Goal: Task Accomplishment & Management: Manage account settings

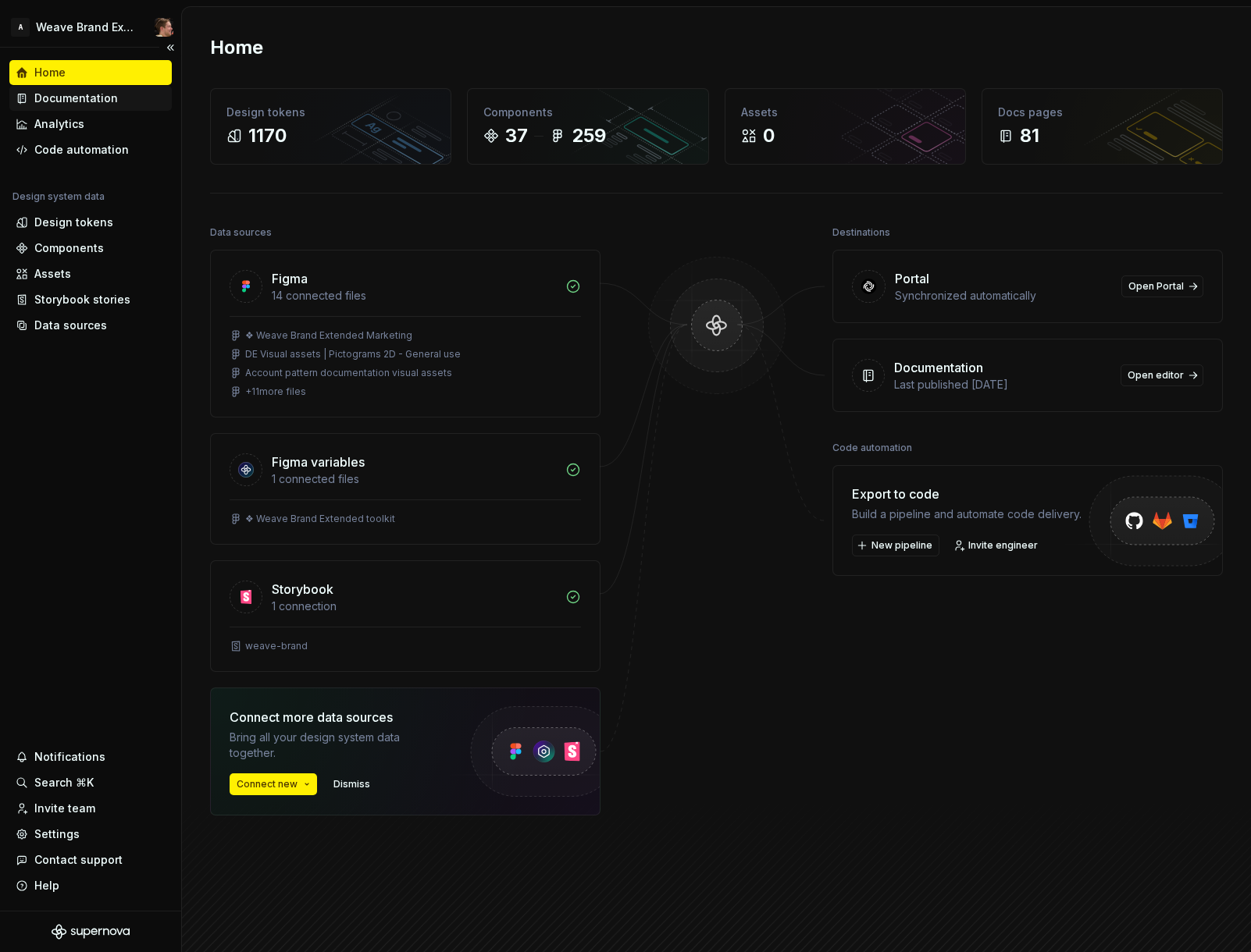
click at [80, 98] on div "Documentation" at bounding box center [76, 98] width 83 height 16
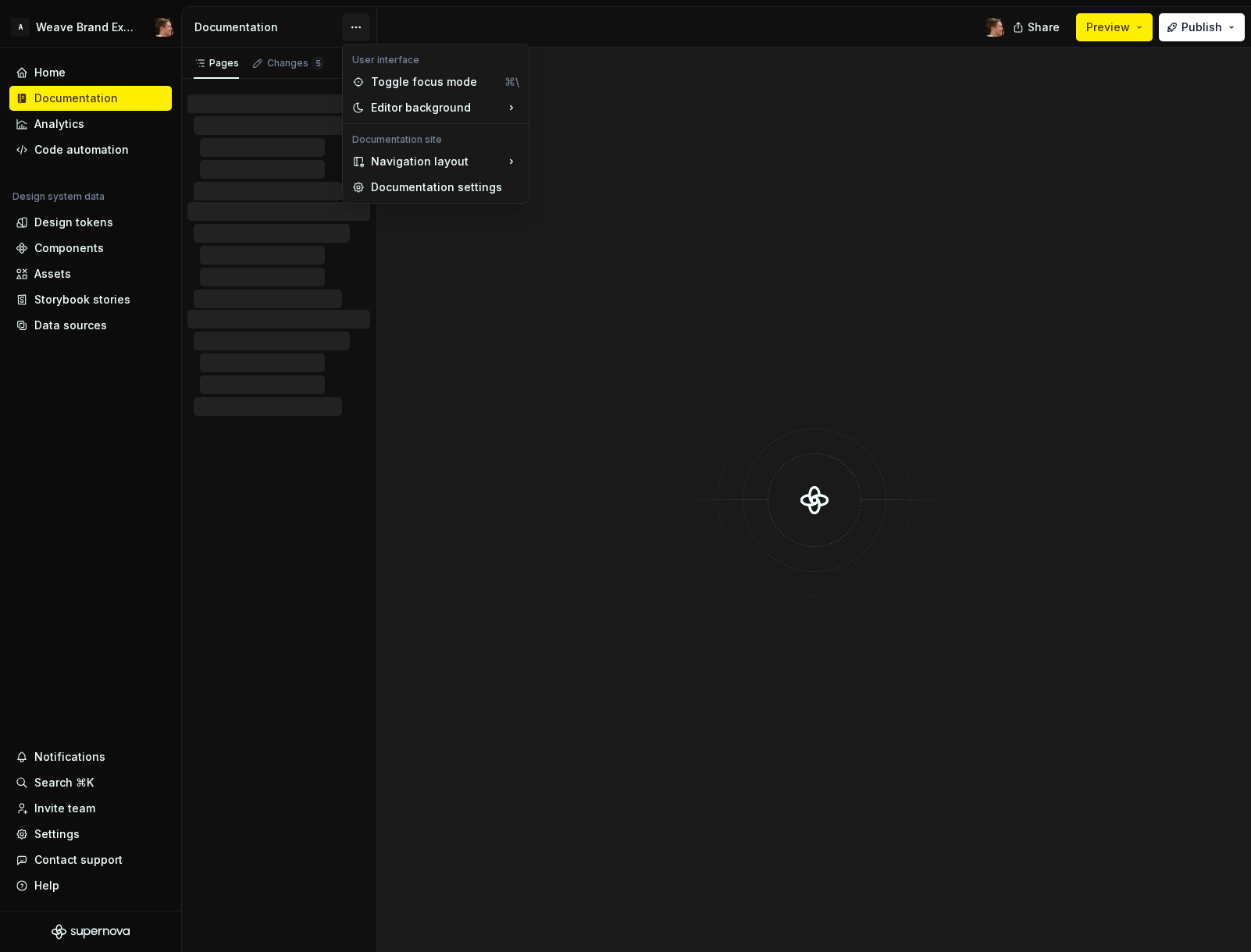
click at [357, 28] on html "A Weave Brand Extended Home Documentation Analytics Code automation Design syst…" at bounding box center [626, 476] width 1251 height 952
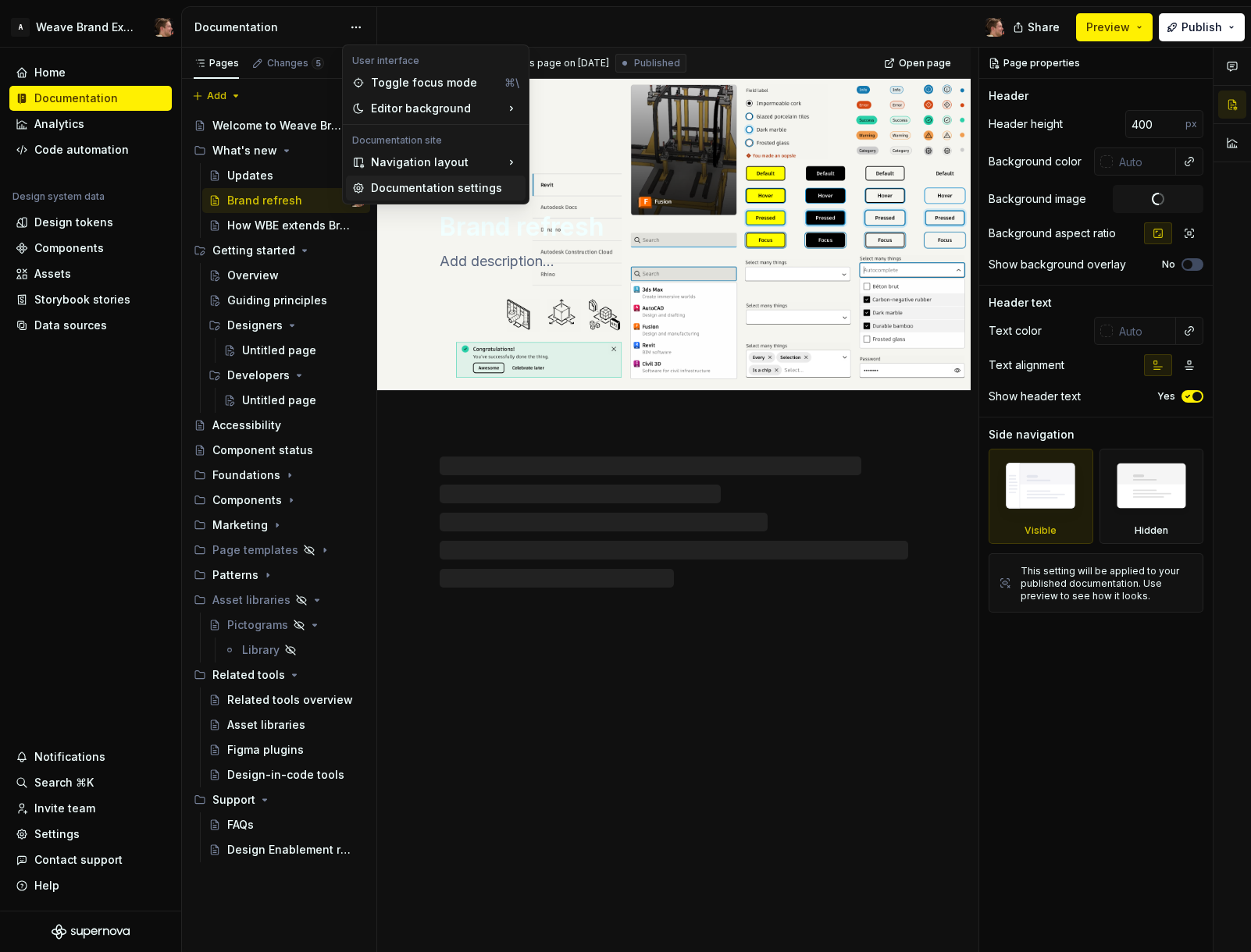
click at [427, 190] on div "Documentation settings" at bounding box center [445, 188] width 148 height 16
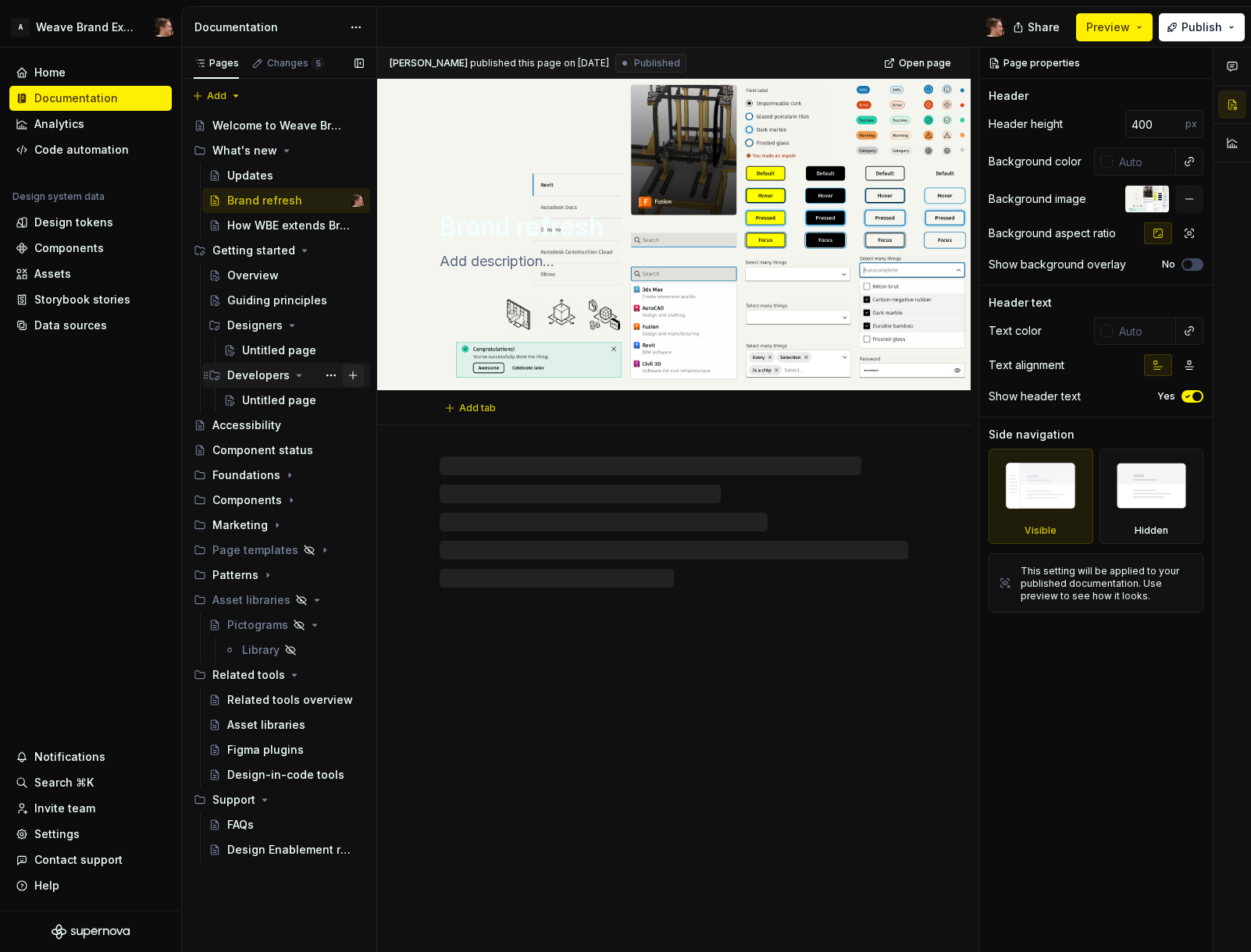
type textarea "*"
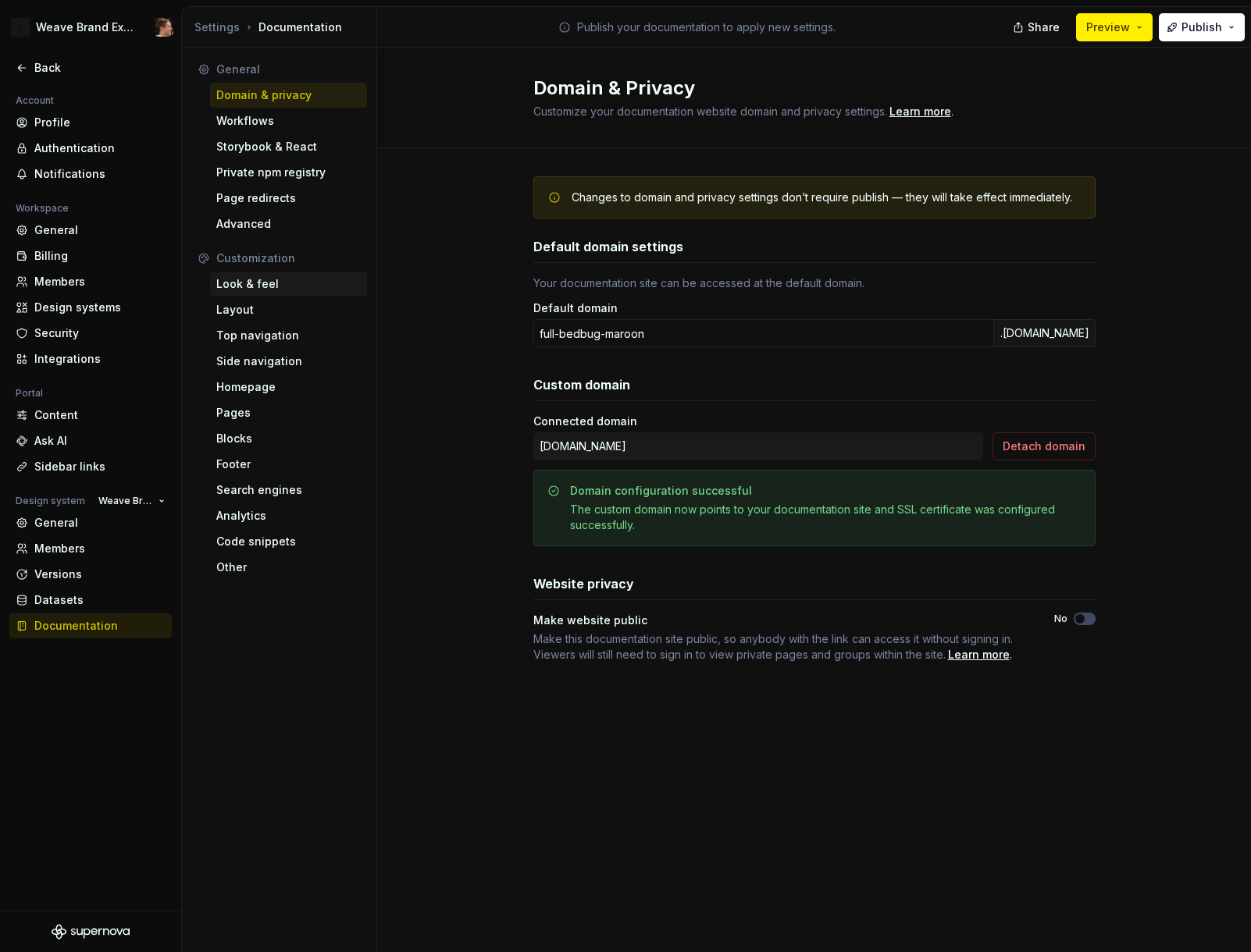
click at [271, 281] on div "Look & feel" at bounding box center [288, 285] width 144 height 16
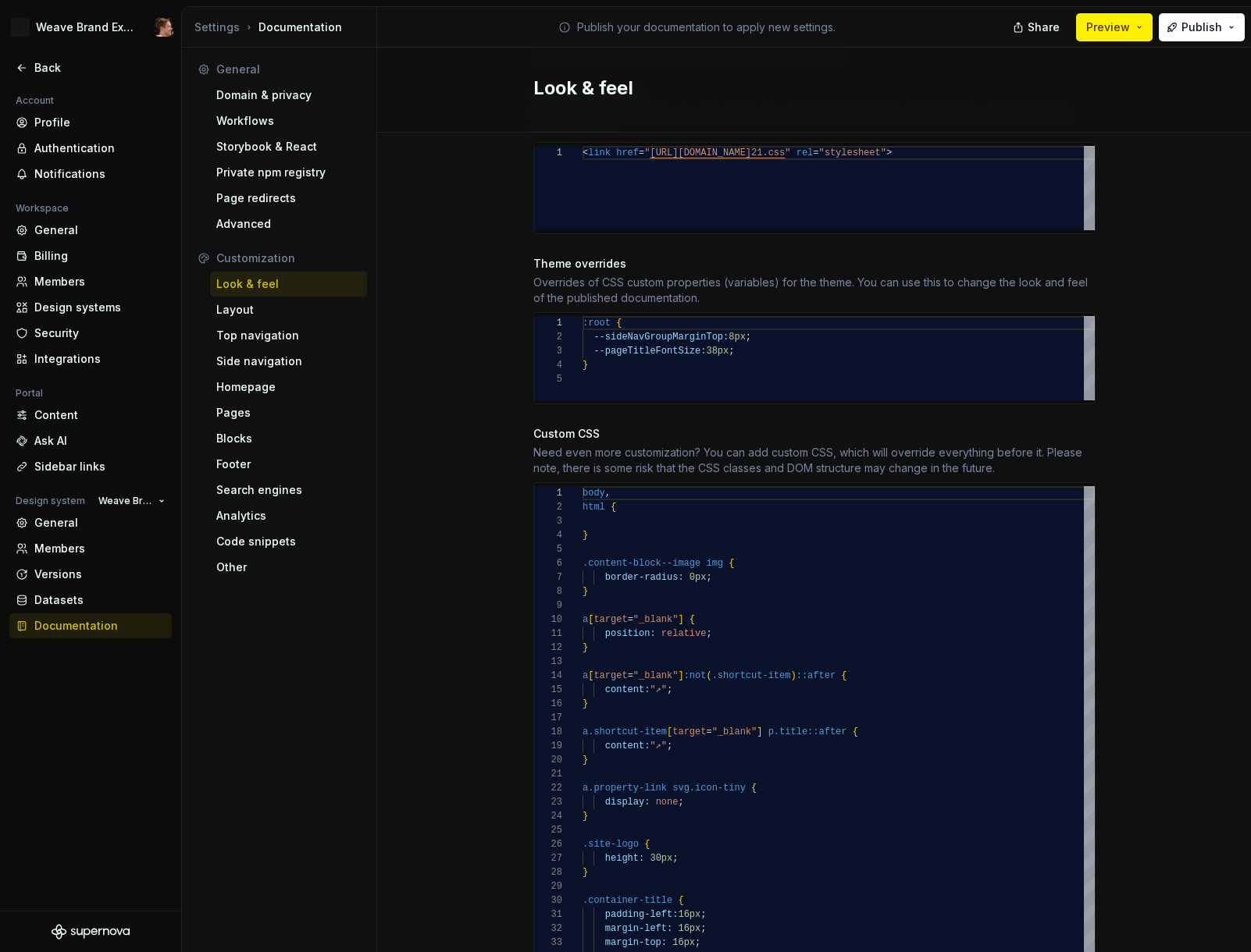
scroll to position [765, 0]
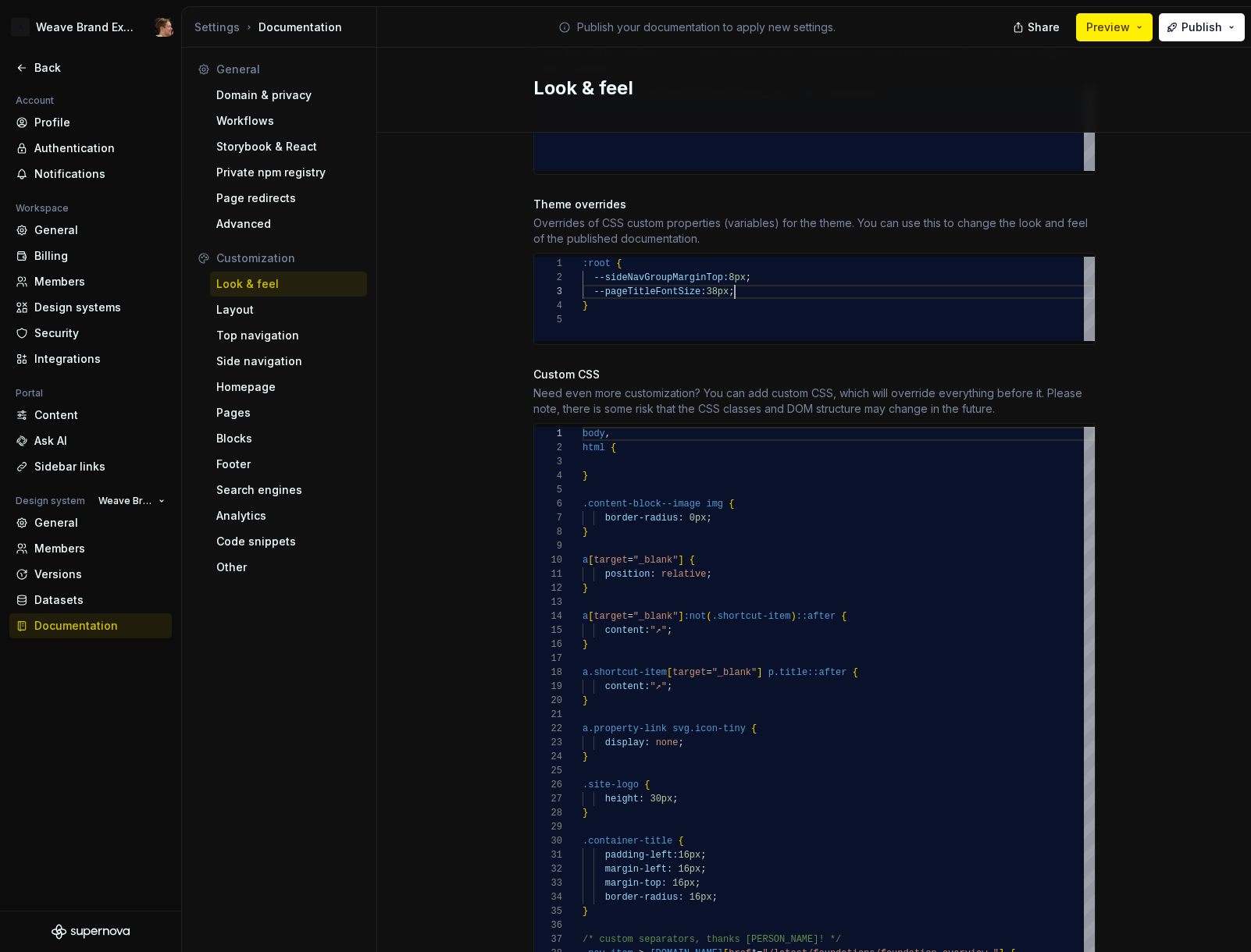
click at [789, 272] on div ":root { --sideNavGroupMarginTop: 8px ; --pageTitleFontSize: 38px ; }" at bounding box center [838, 299] width 512 height 84
click at [604, 292] on div ":root { --sideNavGroupMarginTop: 8px ; --pageTitleFontSize: 38px ; } ----shortc…" at bounding box center [838, 299] width 512 height 84
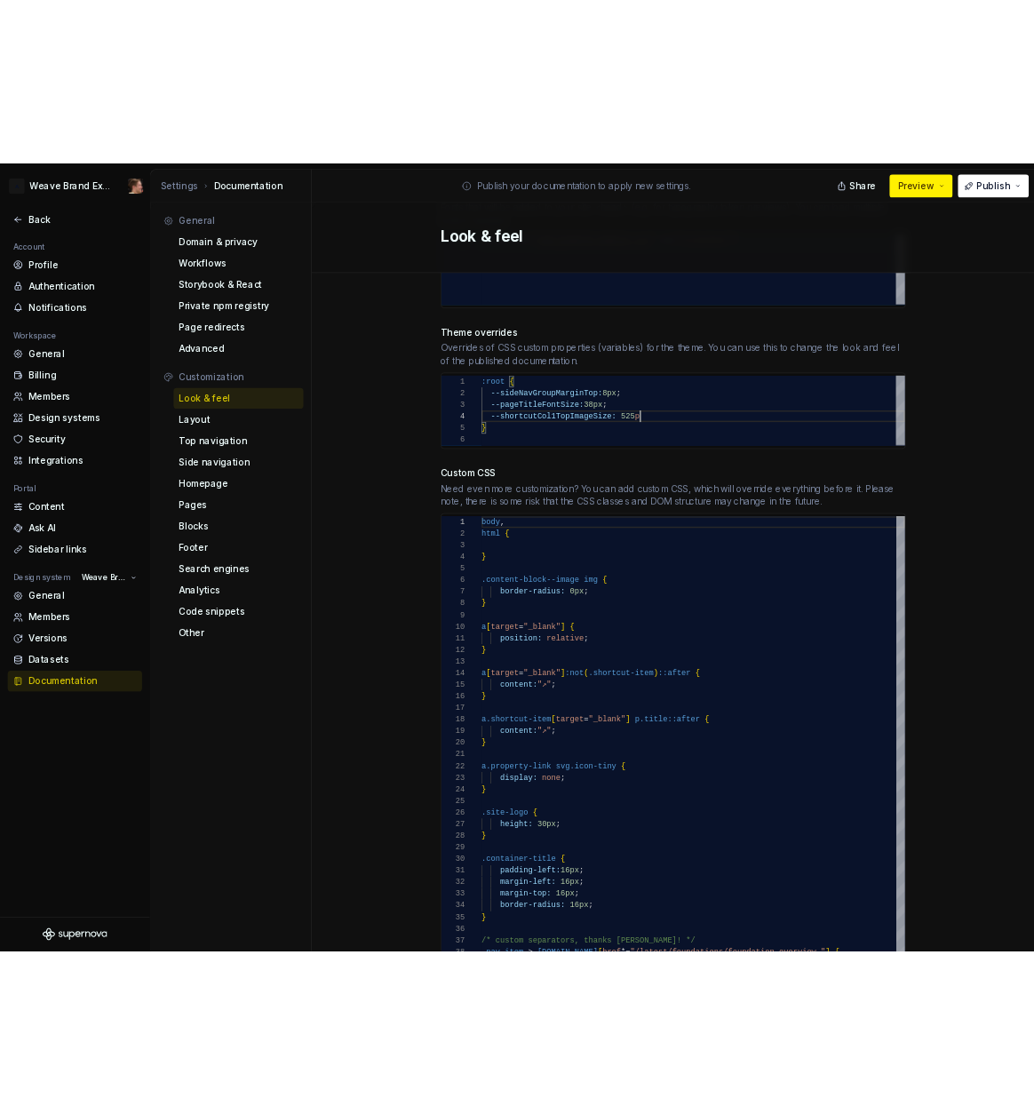
scroll to position [48, 230]
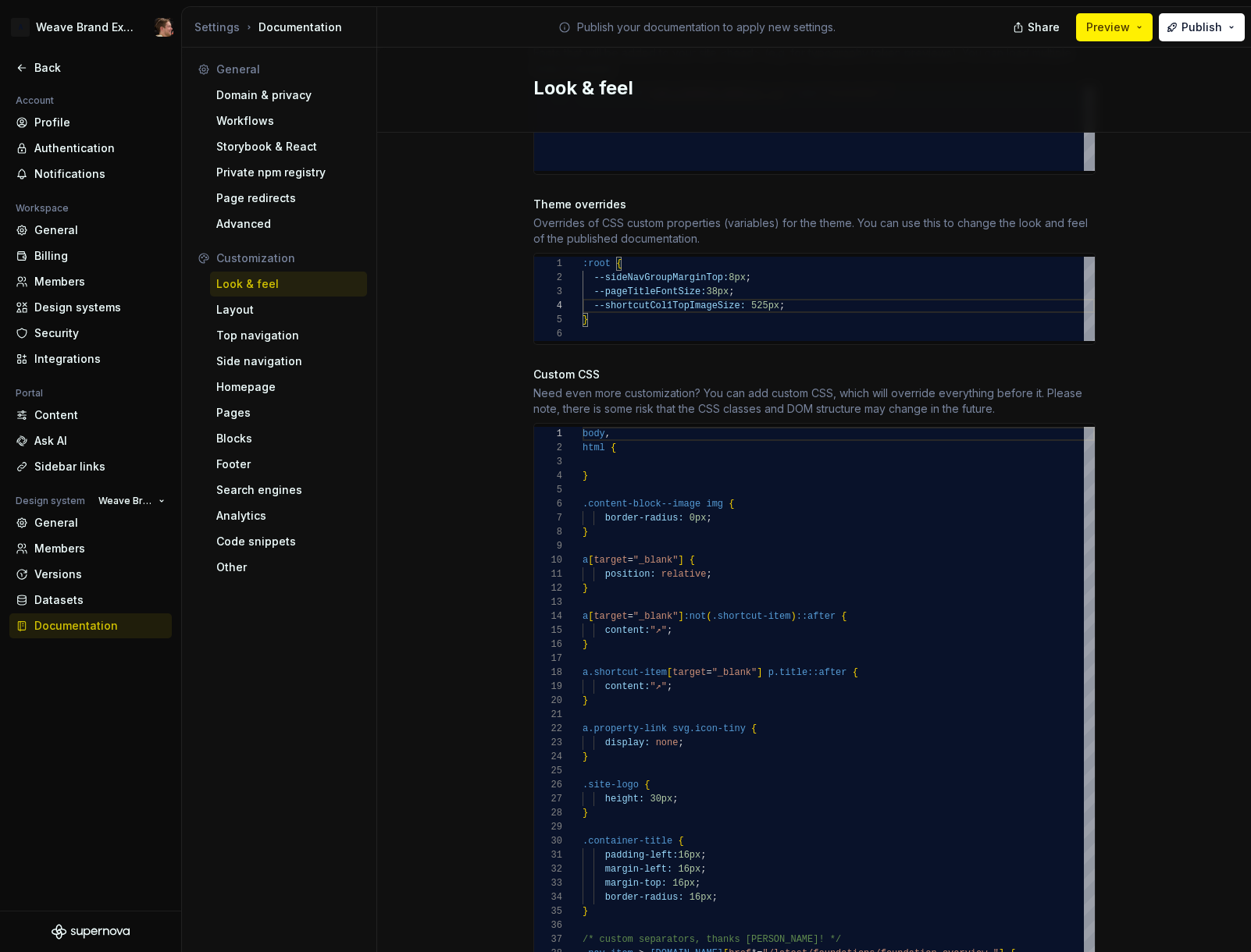
type textarea "**********"
click at [1127, 377] on div "Site logo A company logo that will be displayed on all pages on your documentat…" at bounding box center [814, 206] width 873 height 1677
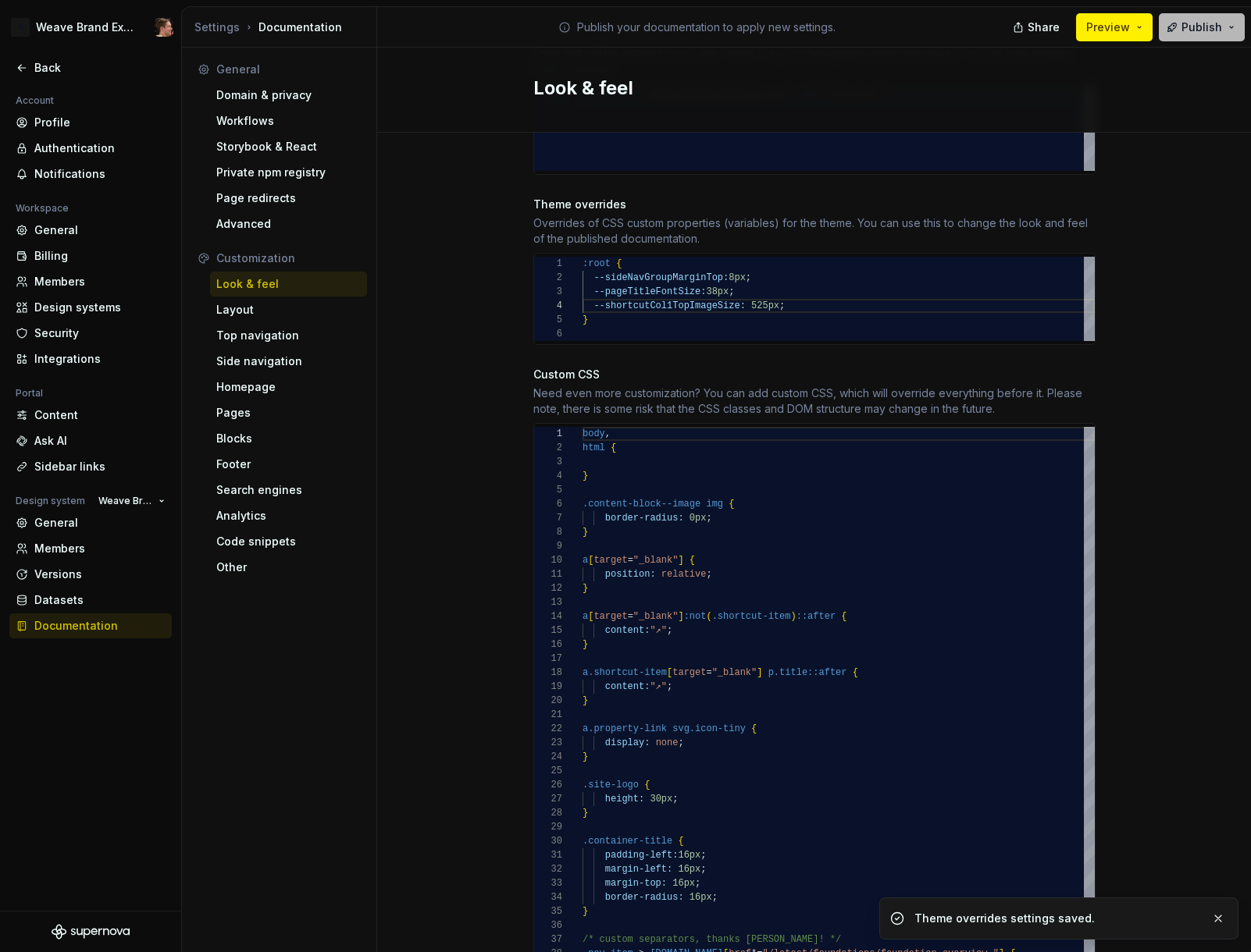
drag, startPoint x: 1229, startPoint y: 31, endPoint x: 1220, endPoint y: 40, distance: 12.7
click at [1228, 32] on button "Publish" at bounding box center [1202, 27] width 86 height 28
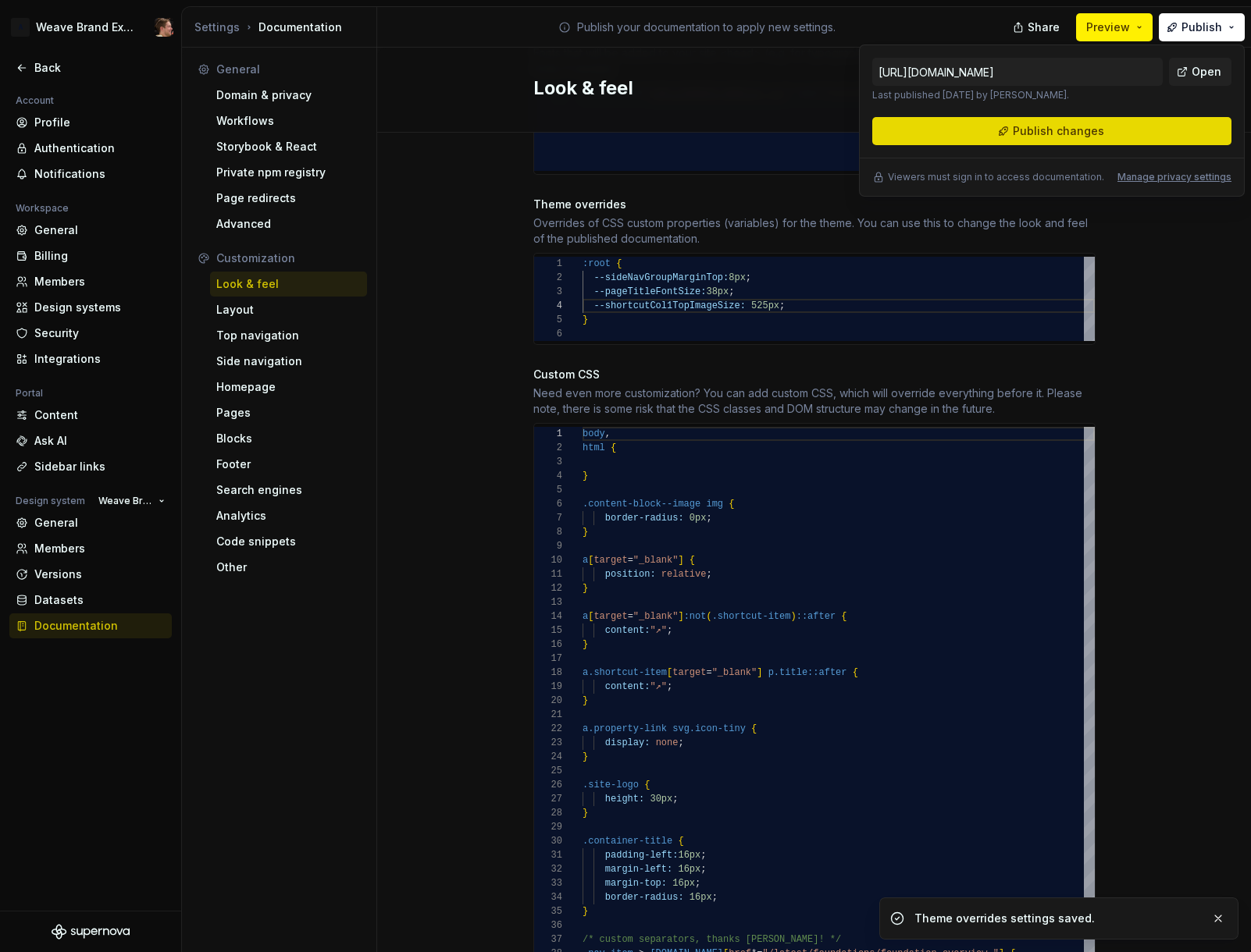
click at [1100, 123] on button "Publish changes" at bounding box center [1052, 131] width 359 height 28
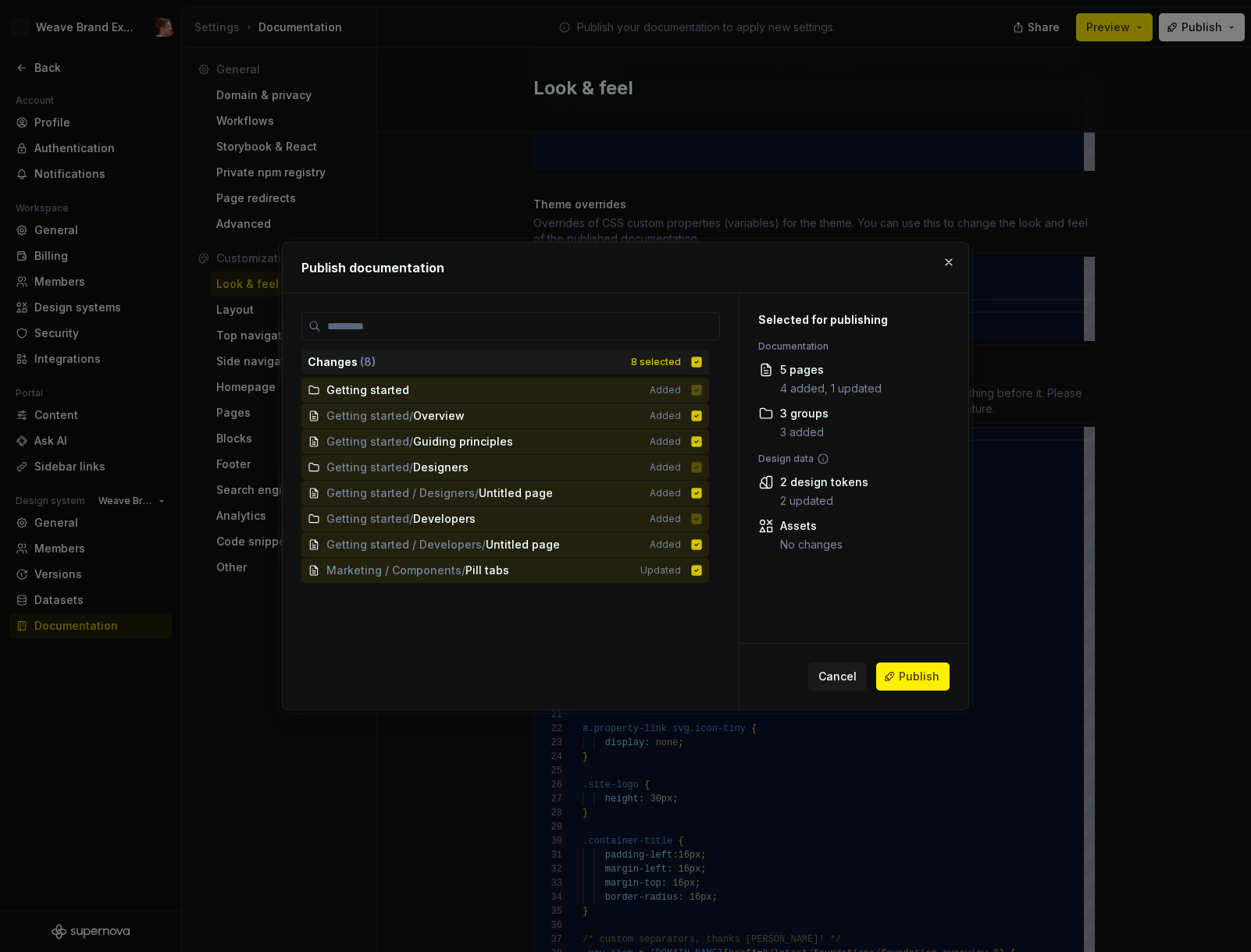
drag, startPoint x: 908, startPoint y: 669, endPoint x: 1115, endPoint y: 552, distance: 237.8
click at [908, 669] on span "Publish" at bounding box center [919, 677] width 40 height 16
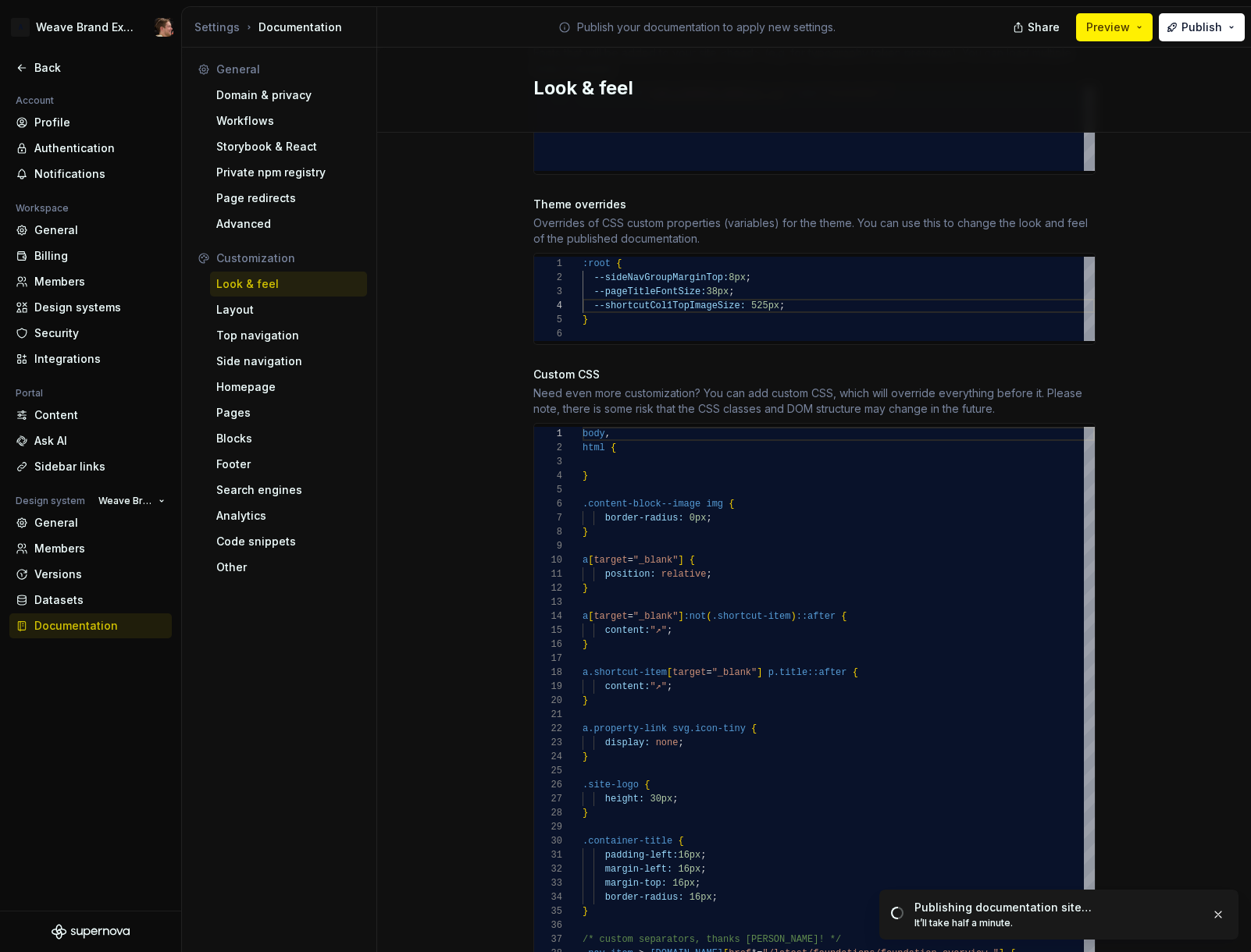
click at [1179, 303] on div "Site logo A company logo that will be displayed on all pages on your documentat…" at bounding box center [814, 206] width 873 height 1677
